Goal: Check status

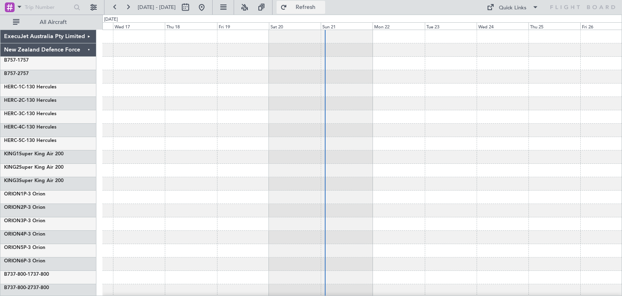
click at [323, 8] on span "Refresh" at bounding box center [306, 7] width 34 height 6
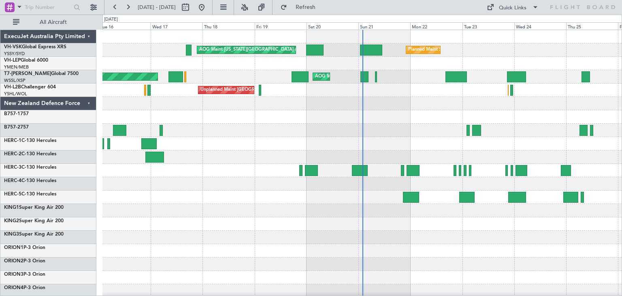
click at [87, 36] on div "ExecuJet Australia Pty Limited" at bounding box center [48, 36] width 96 height 13
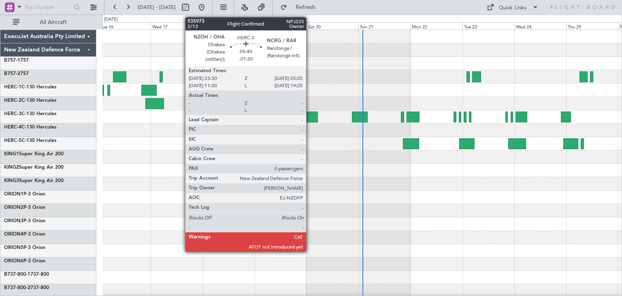
click at [310, 114] on div at bounding box center [311, 116] width 13 height 11
